Goal: Transaction & Acquisition: Download file/media

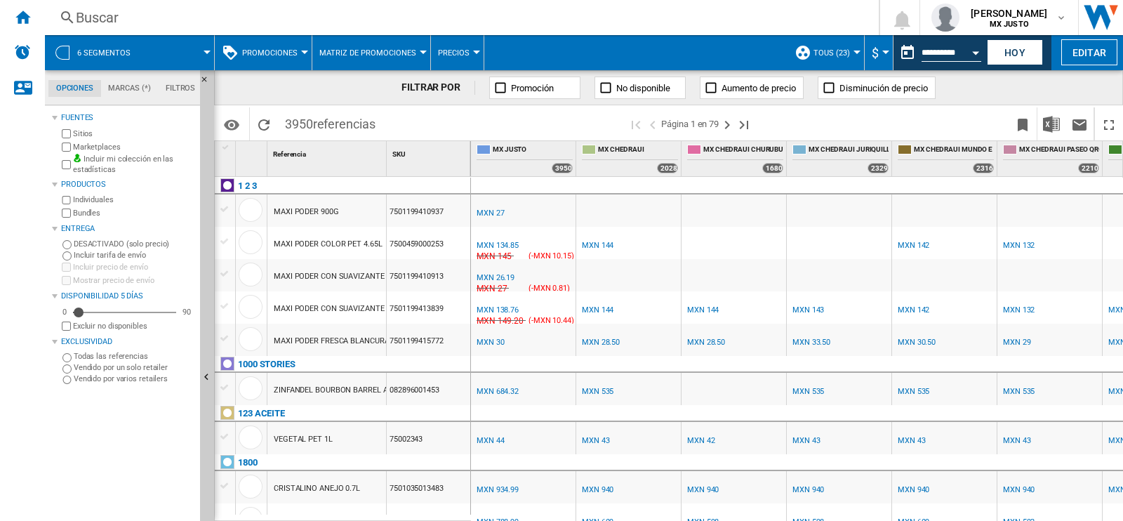
click at [205, 48] on span at bounding box center [178, 52] width 57 height 35
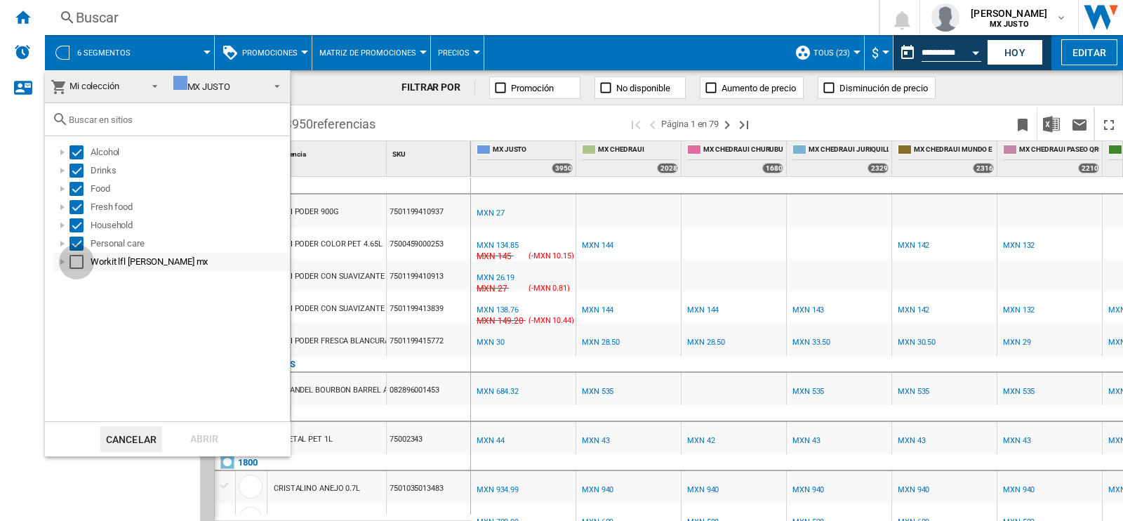
click at [81, 264] on div "Select" at bounding box center [77, 262] width 14 height 14
click at [200, 444] on div "Abrir" at bounding box center [204, 439] width 62 height 26
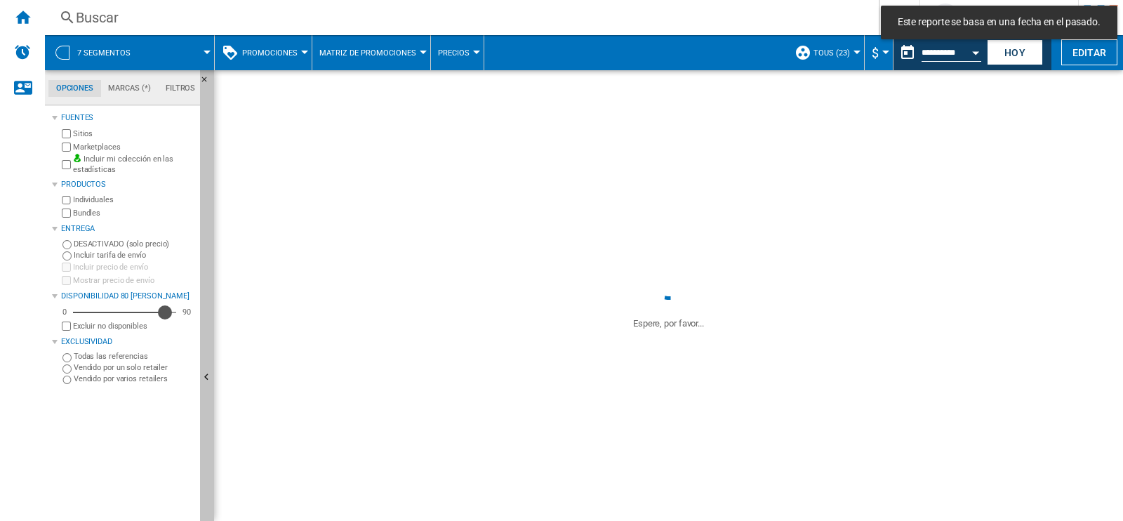
drag, startPoint x: 79, startPoint y: 312, endPoint x: 208, endPoint y: 314, distance: 128.5
click at [208, 314] on div "Opciones Marcas (*) Filtros Opciones Marcas (*) Filtros [PERSON_NAME] Sitios Ma…" at bounding box center [129, 295] width 169 height 451
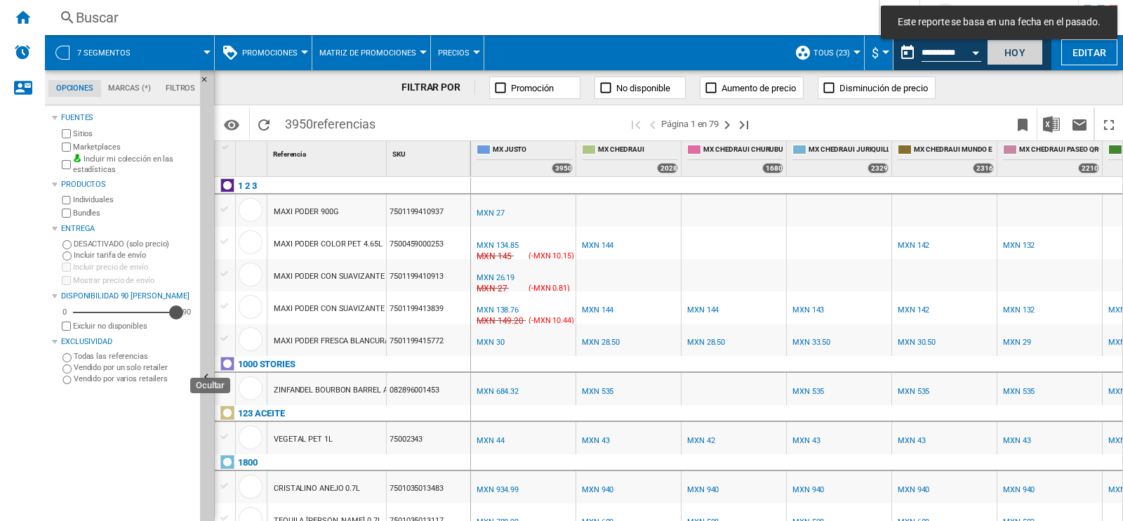
click at [1021, 56] on button "Hoy" at bounding box center [1015, 52] width 56 height 26
click at [1012, 62] on button "Hoy" at bounding box center [1015, 52] width 56 height 26
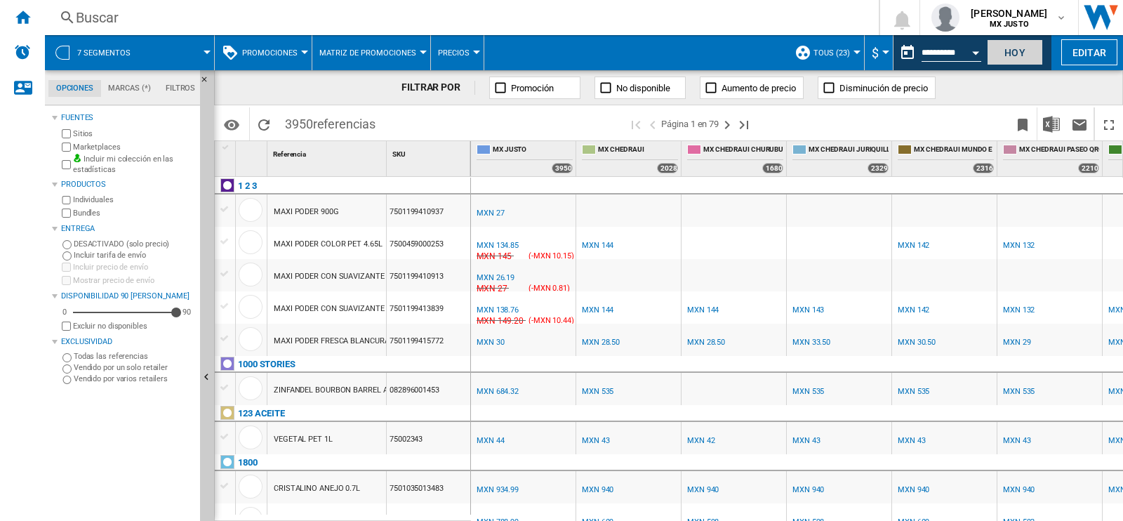
click at [1009, 54] on button "Hoy" at bounding box center [1015, 52] width 56 height 26
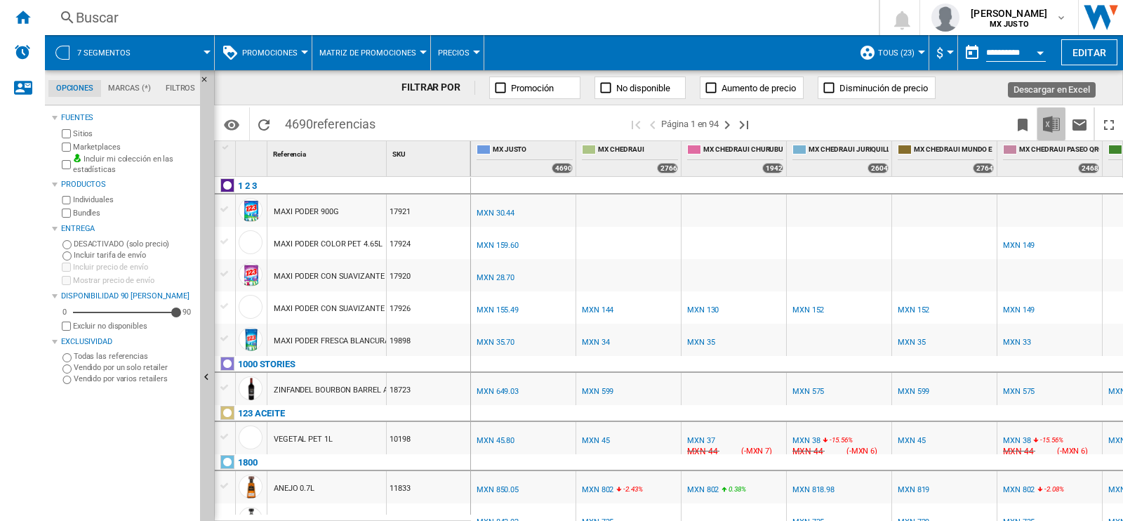
click at [1050, 124] on img "Descargar en Excel" at bounding box center [1051, 124] width 17 height 17
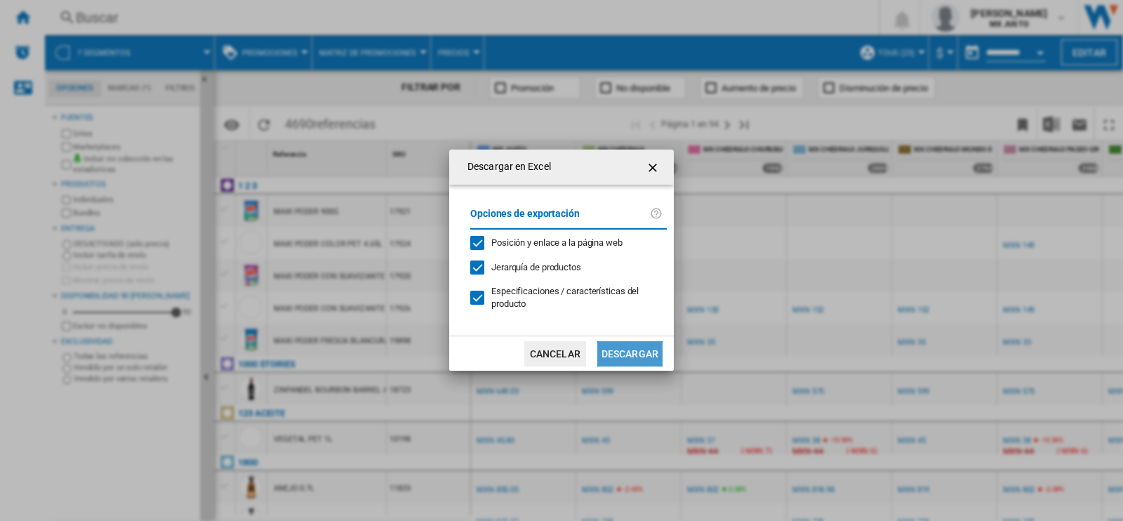
click at [642, 341] on button "Descargar" at bounding box center [629, 353] width 65 height 25
